Goal: Information Seeking & Learning: Find specific fact

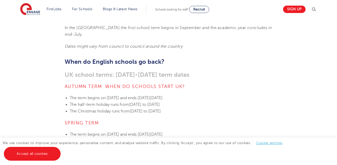
scroll to position [163, 0]
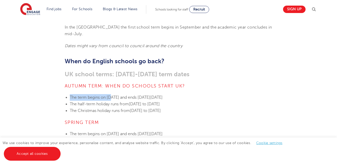
drag, startPoint x: 69, startPoint y: 90, endPoint x: 113, endPoint y: 88, distance: 44.2
click at [113, 94] on li "The term begins [DATE][DATE] and ends [DATE][DATE]" at bounding box center [171, 97] width 203 height 7
click at [113, 95] on span "[DATE] and ends [DATE][DATE]" at bounding box center [135, 97] width 56 height 5
drag, startPoint x: 107, startPoint y: 90, endPoint x: 153, endPoint y: 91, distance: 46.0
click at [153, 94] on li "The term begins [DATE][DATE] and ends [DATE][DATE]" at bounding box center [171, 97] width 203 height 7
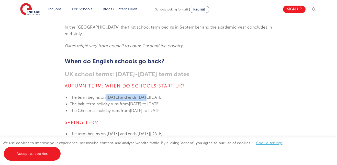
copy li "[DATE]"
click at [127, 120] on h4 "Spring term" at bounding box center [169, 123] width 208 height 6
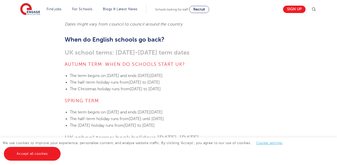
scroll to position [185, 0]
drag, startPoint x: 122, startPoint y: 67, endPoint x: 169, endPoint y: 77, distance: 48.3
click at [169, 77] on ul "The term begins [DATE][DATE] and ends [DATE][DATE] The half-term holiday runs f…" at bounding box center [169, 82] width 208 height 20
click at [160, 80] on span "[DATE] to [DATE]" at bounding box center [144, 82] width 31 height 5
click at [139, 79] on li "The half-term holiday runs from [DATE] to [DATE]" at bounding box center [171, 82] width 203 height 7
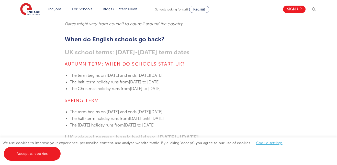
click at [139, 79] on li "The half-term holiday runs from [DATE] to [DATE]" at bounding box center [171, 82] width 203 height 7
click at [133, 73] on span "[DATE] and ends [DATE][DATE]" at bounding box center [135, 75] width 56 height 5
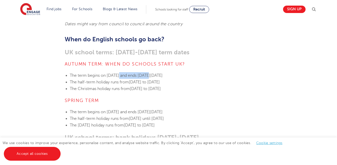
drag, startPoint x: 123, startPoint y: 66, endPoint x: 155, endPoint y: 70, distance: 31.9
click at [155, 73] on span "[DATE] and ends [DATE][DATE]" at bounding box center [135, 75] width 56 height 5
drag, startPoint x: 106, startPoint y: 104, endPoint x: 147, endPoint y: 103, distance: 41.1
click at [147, 109] on li "The term begins [DATE][DATE] and ends [DATE][DATE]" at bounding box center [171, 112] width 203 height 7
copy li "[DATE]"
